Goal: Information Seeking & Learning: Learn about a topic

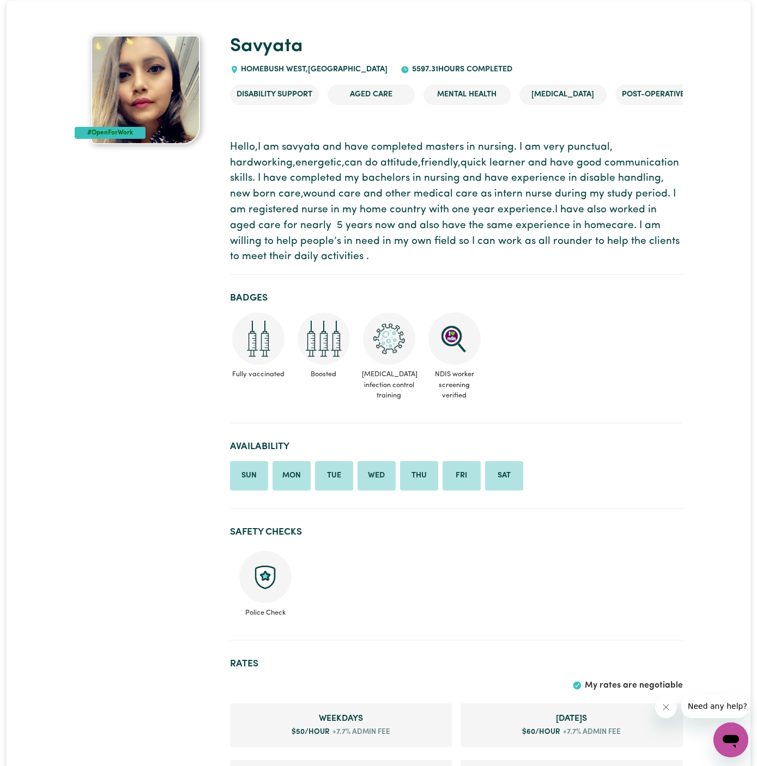
scroll to position [162, 0]
